Goal: Information Seeking & Learning: Learn about a topic

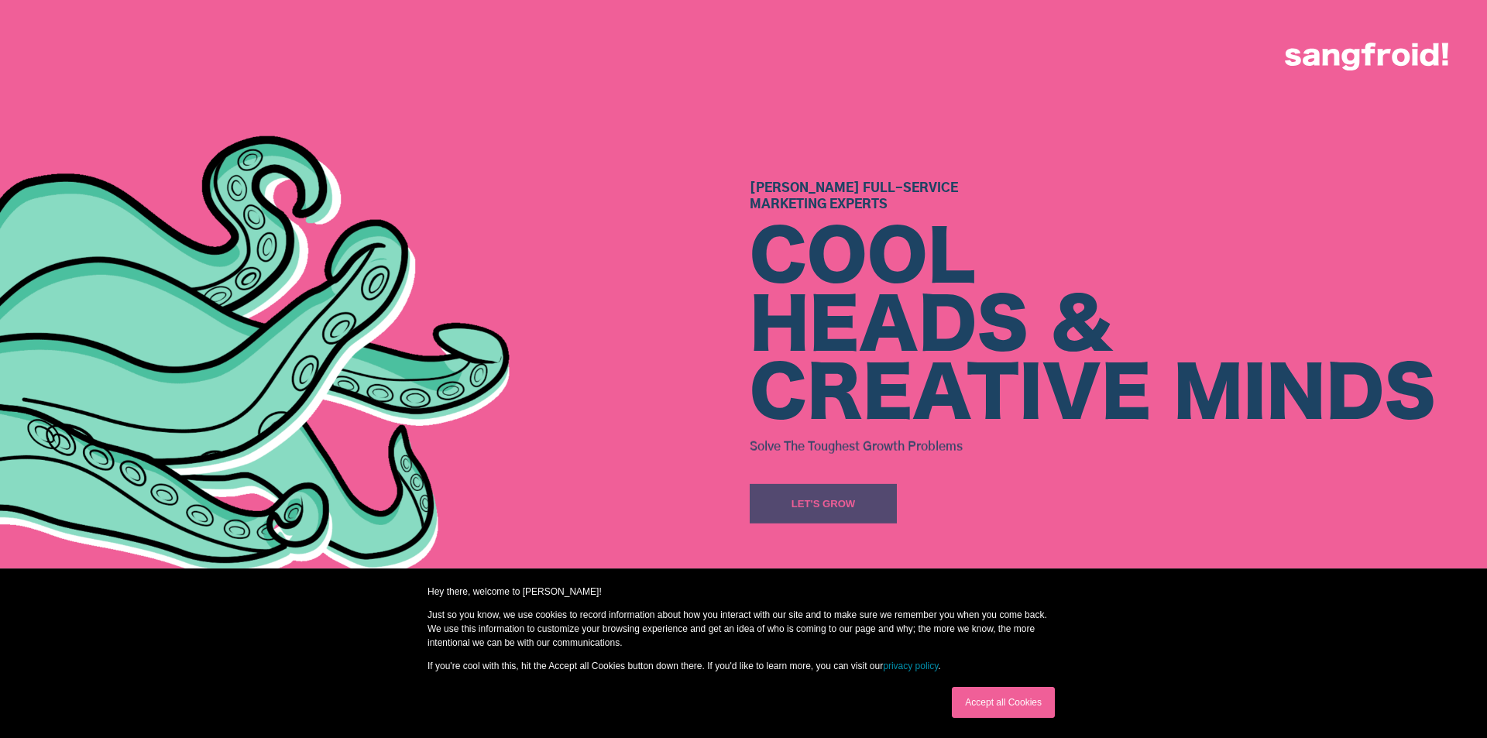
click at [456, 706] on div "Accept all Cookies" at bounding box center [716, 702] width 688 height 40
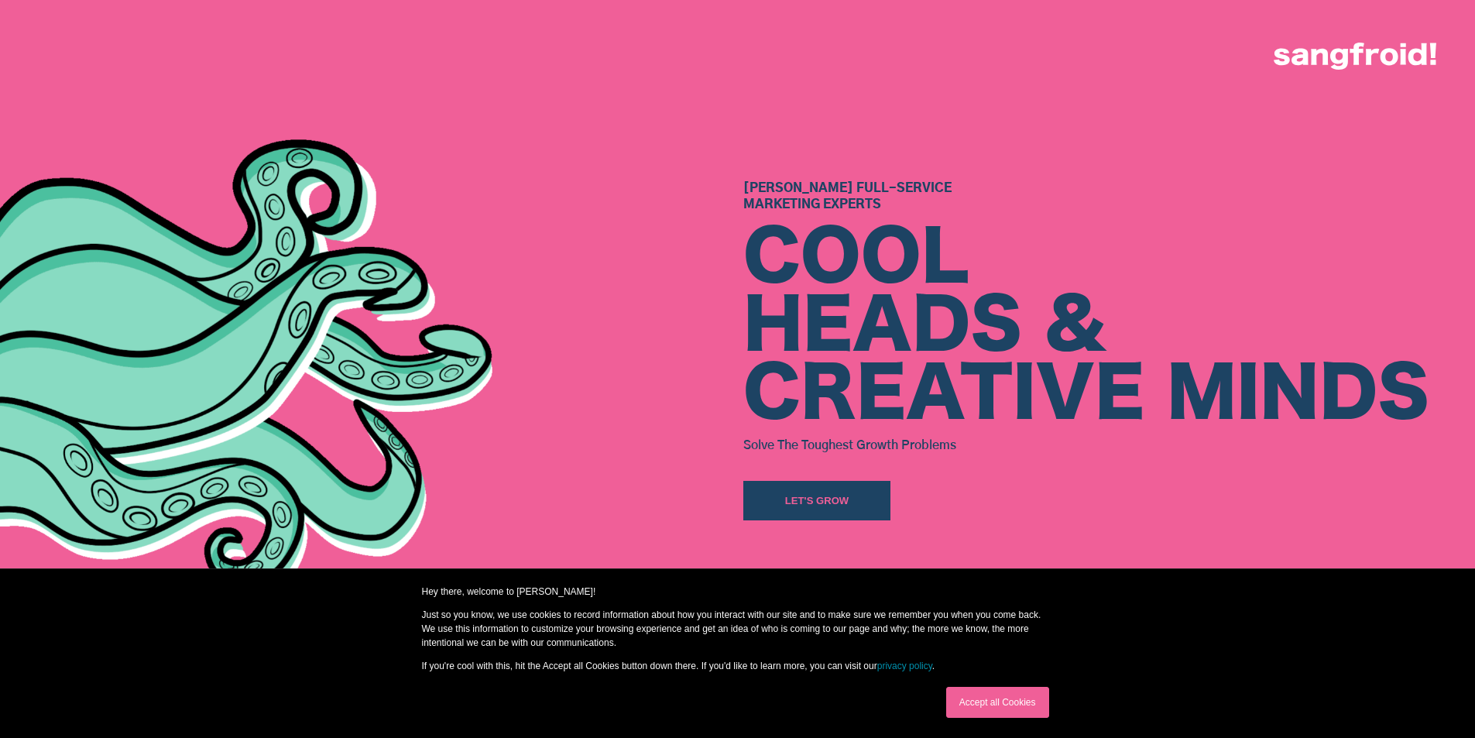
click at [992, 699] on link "Accept all Cookies" at bounding box center [997, 702] width 103 height 31
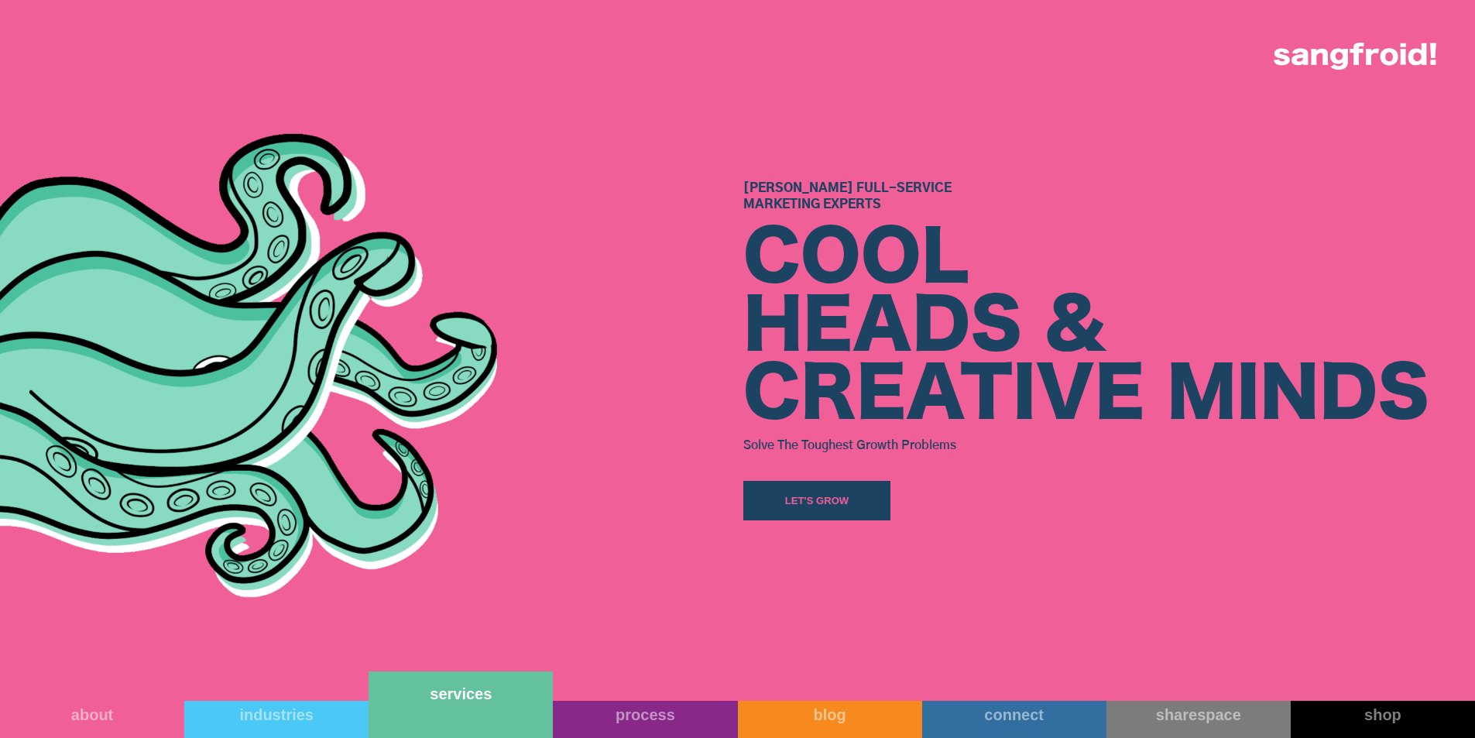
click at [453, 719] on link "services" at bounding box center [461, 705] width 184 height 67
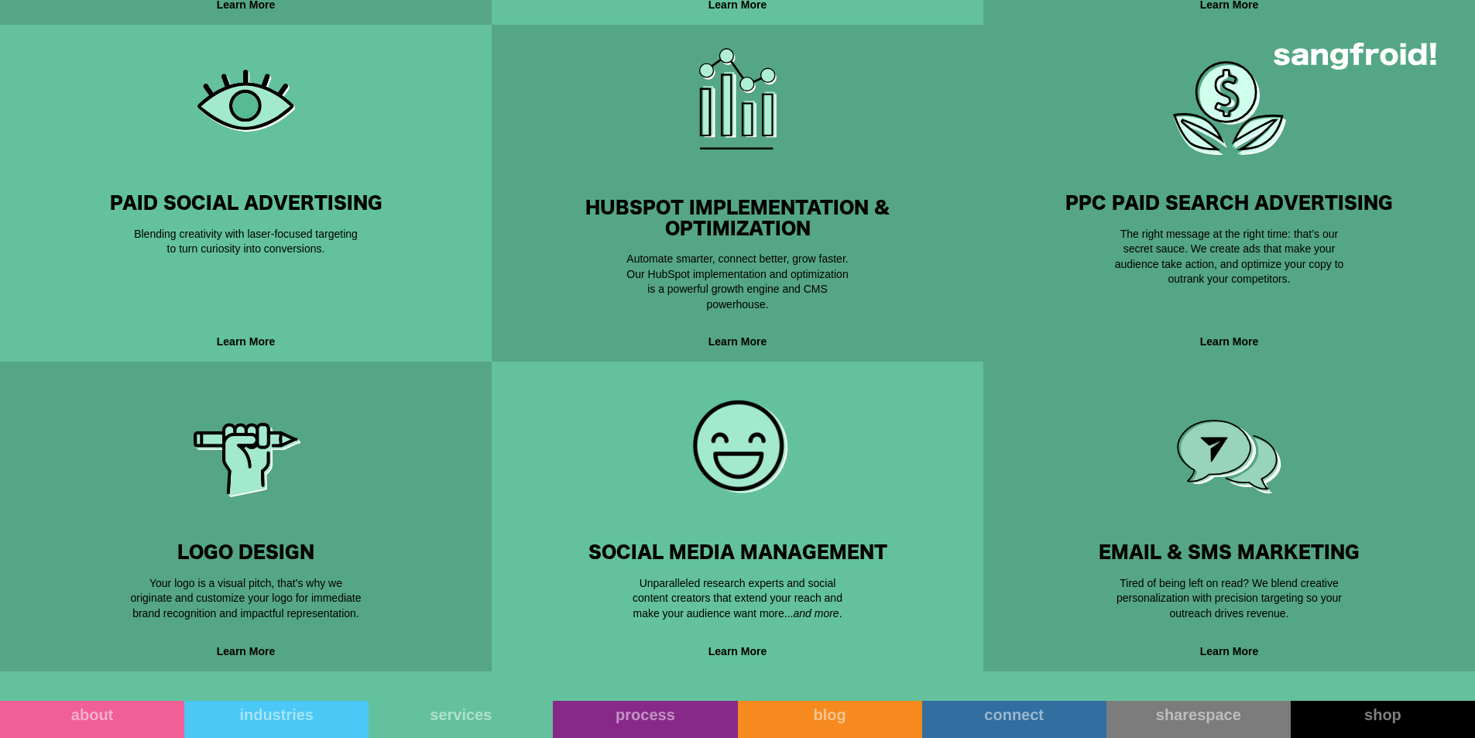
scroll to position [775, 0]
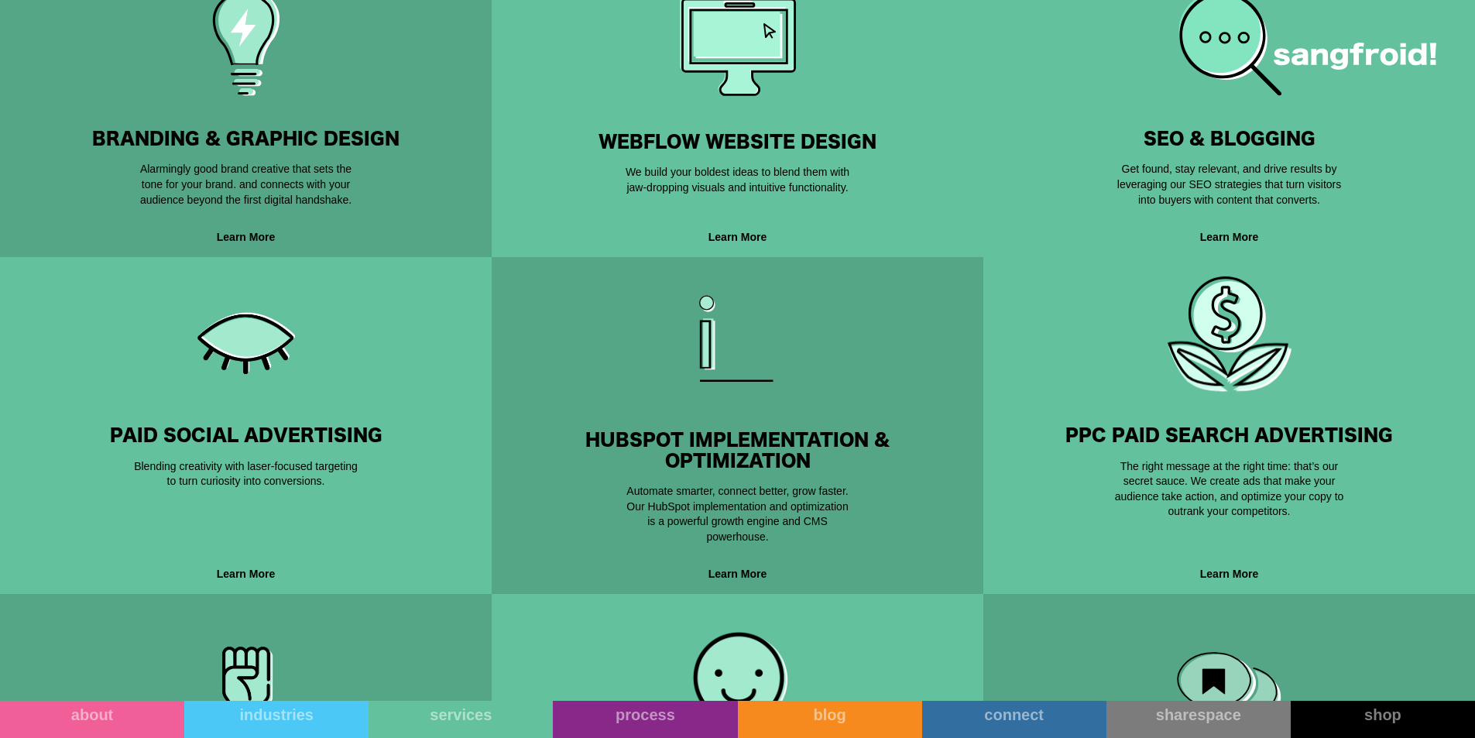
click at [1211, 155] on div "Get found, stay relevant, and drive results by leveraging our SEO strategies th…" at bounding box center [1230, 178] width 232 height 58
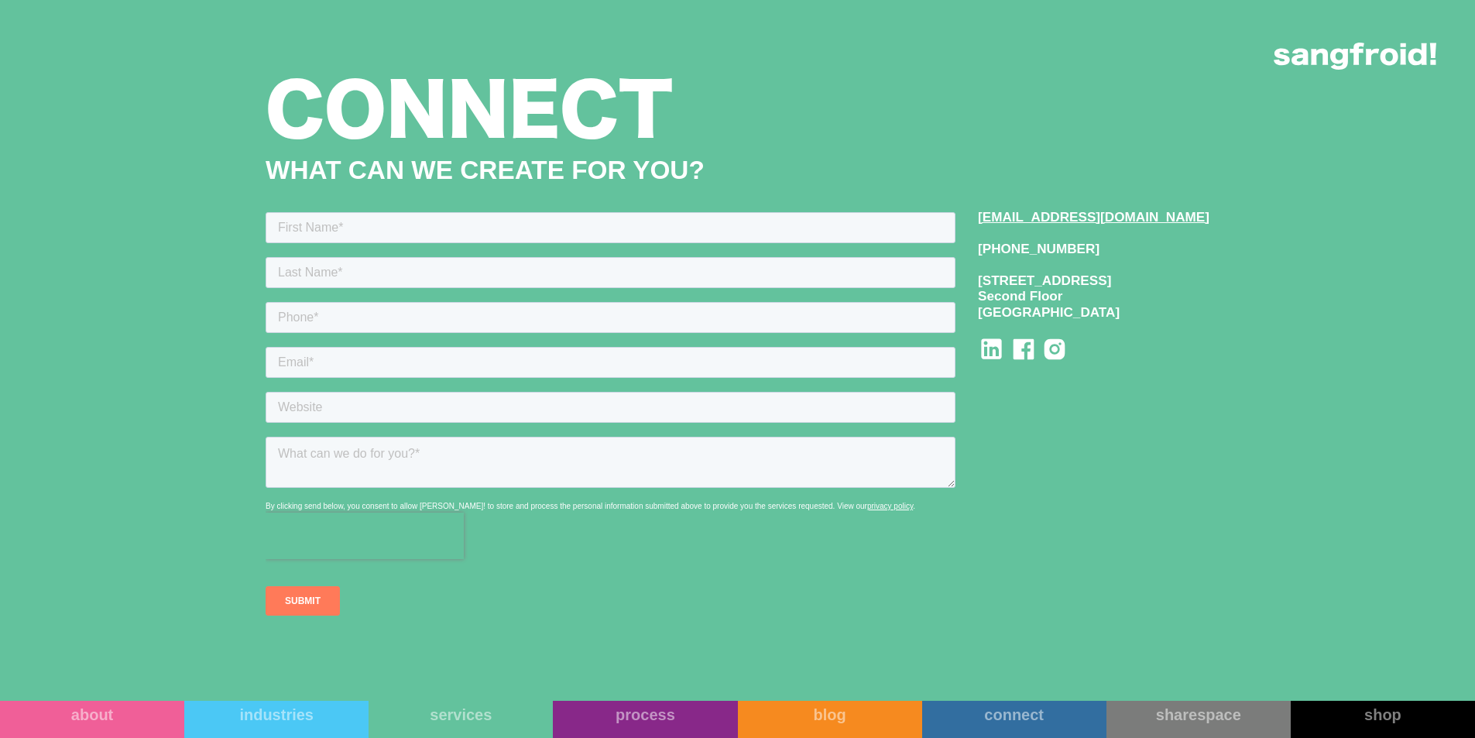
scroll to position [4957, 0]
click at [1002, 348] on icon at bounding box center [992, 348] width 20 height 20
